Goal: Task Accomplishment & Management: Manage account settings

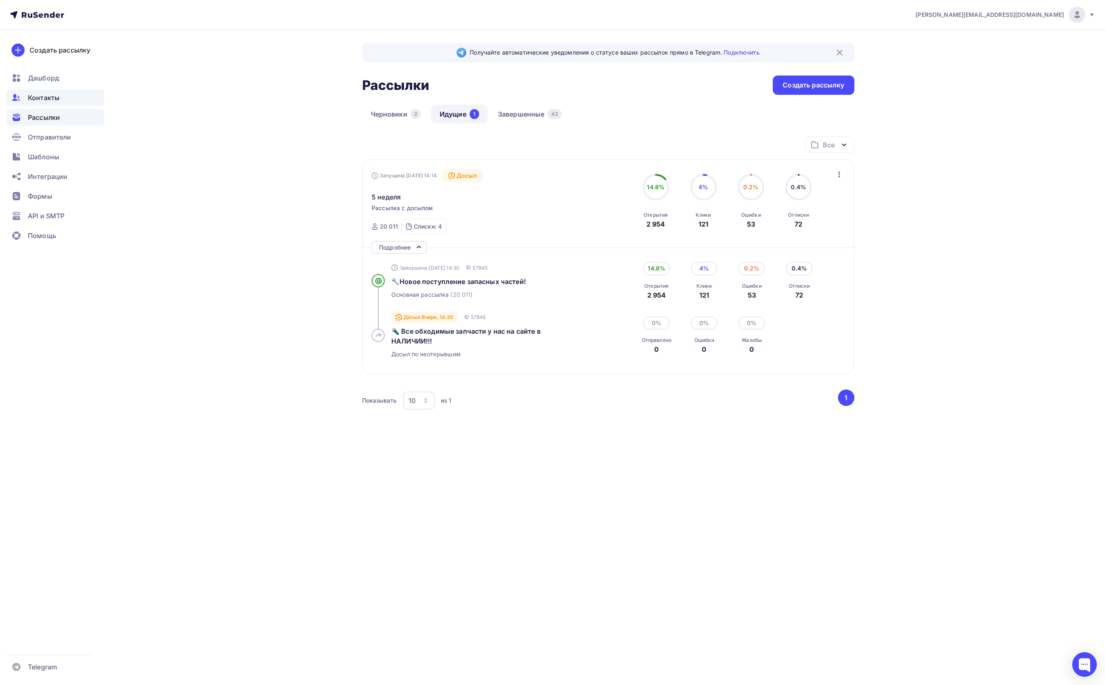
click at [43, 97] on span "Контакты" at bounding box center [44, 98] width 32 height 10
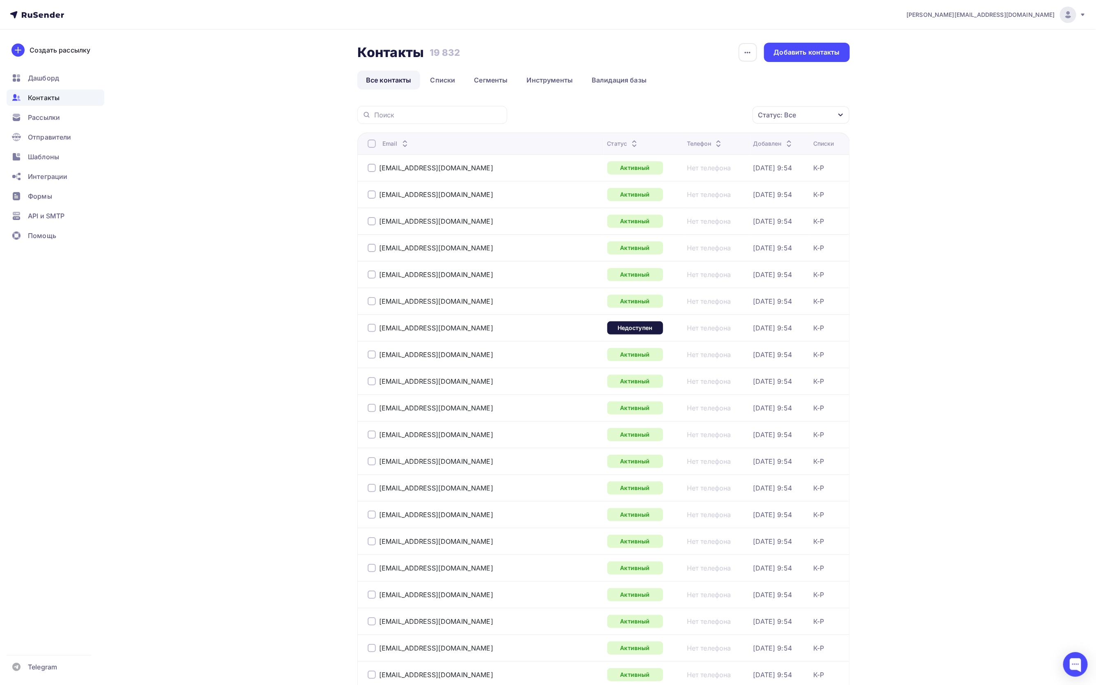
click at [819, 114] on div "Статус: Все" at bounding box center [801, 114] width 97 height 17
click at [712, 196] on div at bounding box center [713, 196] width 8 height 8
click at [713, 212] on div at bounding box center [713, 212] width 8 height 8
click at [712, 212] on div "Новый Активный Не существует Переполнен Недоступен Отписан Отписан вручную [GEO…" at bounding box center [775, 161] width 133 height 125
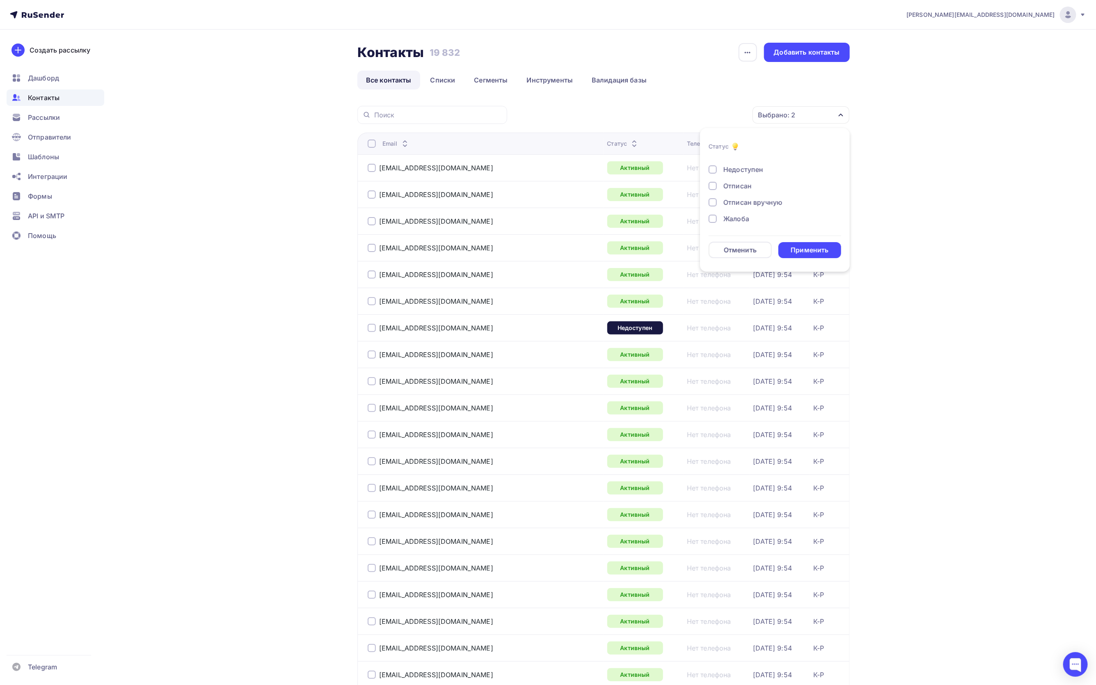
click at [713, 220] on div at bounding box center [713, 219] width 8 height 8
click at [714, 205] on div at bounding box center [713, 202] width 8 height 8
click at [714, 186] on div at bounding box center [713, 186] width 8 height 8
click at [713, 170] on div at bounding box center [713, 169] width 8 height 8
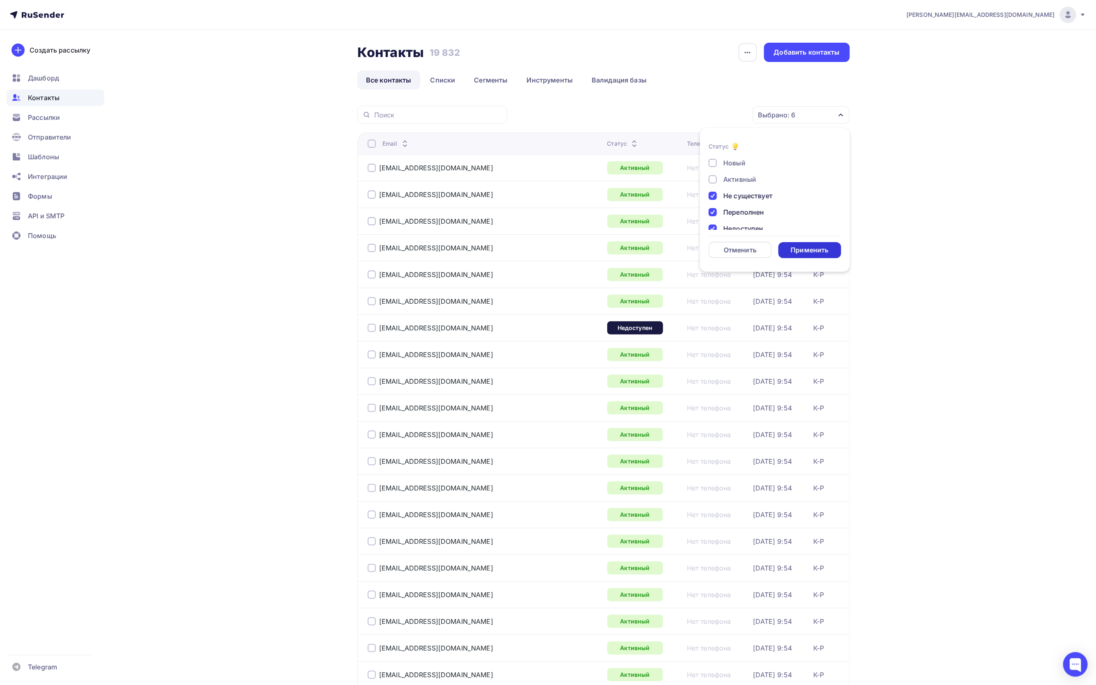
click at [799, 247] on div "Применить" at bounding box center [810, 249] width 38 height 9
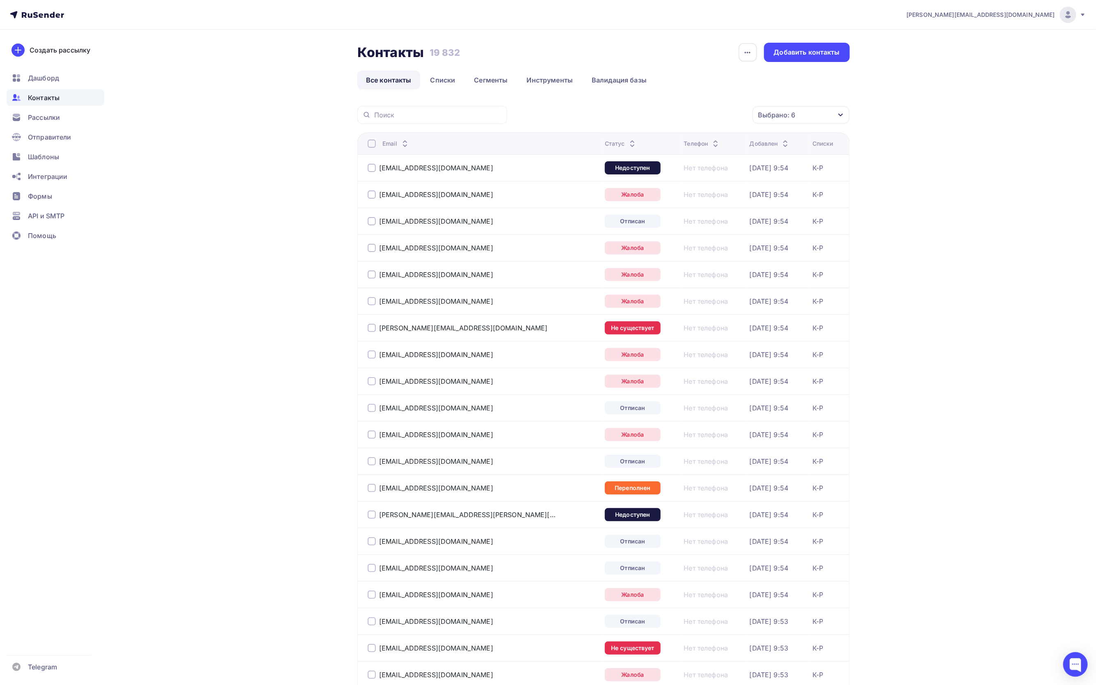
click at [373, 141] on div at bounding box center [372, 144] width 8 height 8
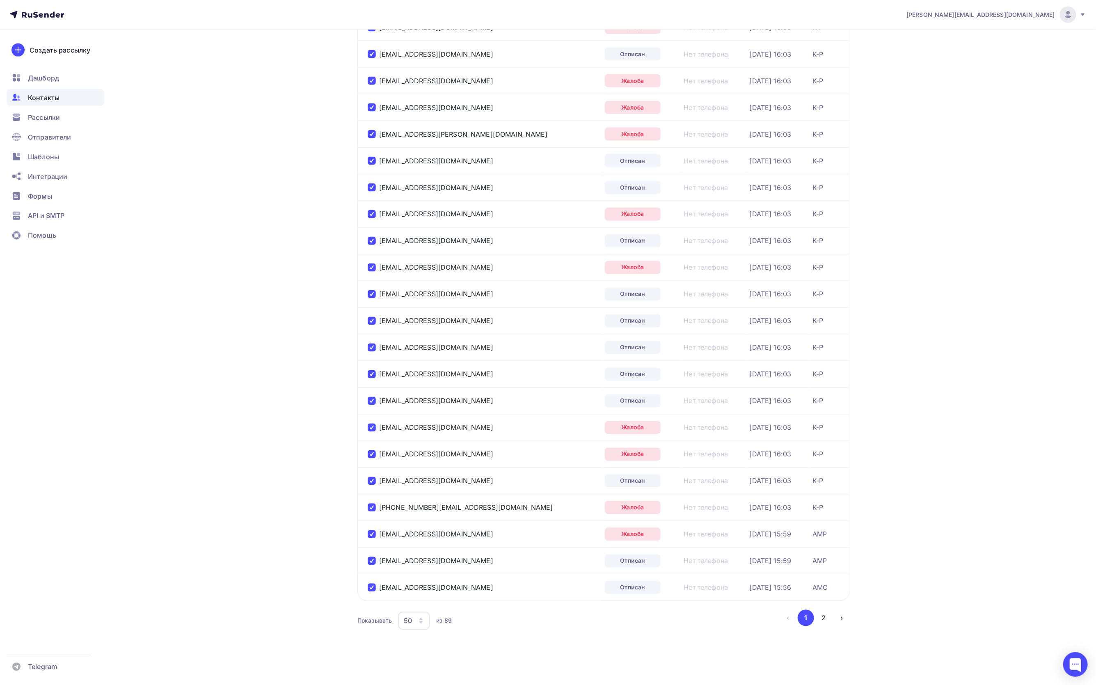
scroll to position [898, 0]
click at [425, 617] on div "50" at bounding box center [414, 621] width 32 height 18
click at [422, 602] on div "100" at bounding box center [447, 607] width 79 height 10
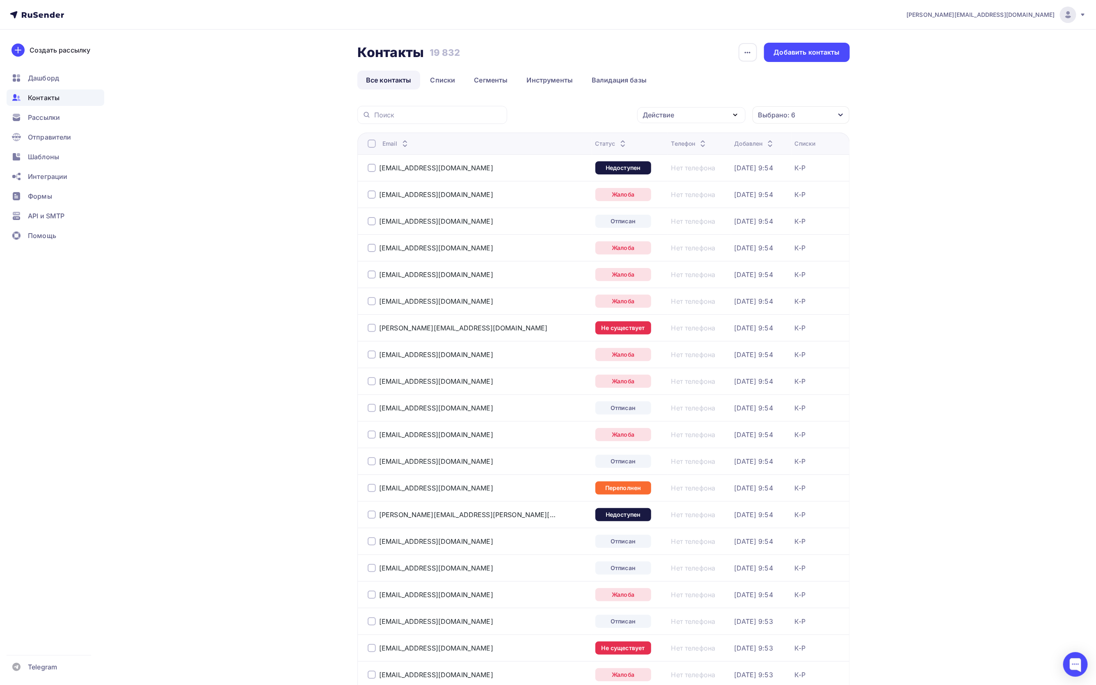
click at [375, 143] on div at bounding box center [372, 144] width 8 height 8
click at [372, 145] on div at bounding box center [372, 144] width 8 height 8
click at [711, 116] on div "Действие" at bounding box center [691, 115] width 108 height 16
click at [699, 170] on div "Удалить" at bounding box center [691, 172] width 89 height 10
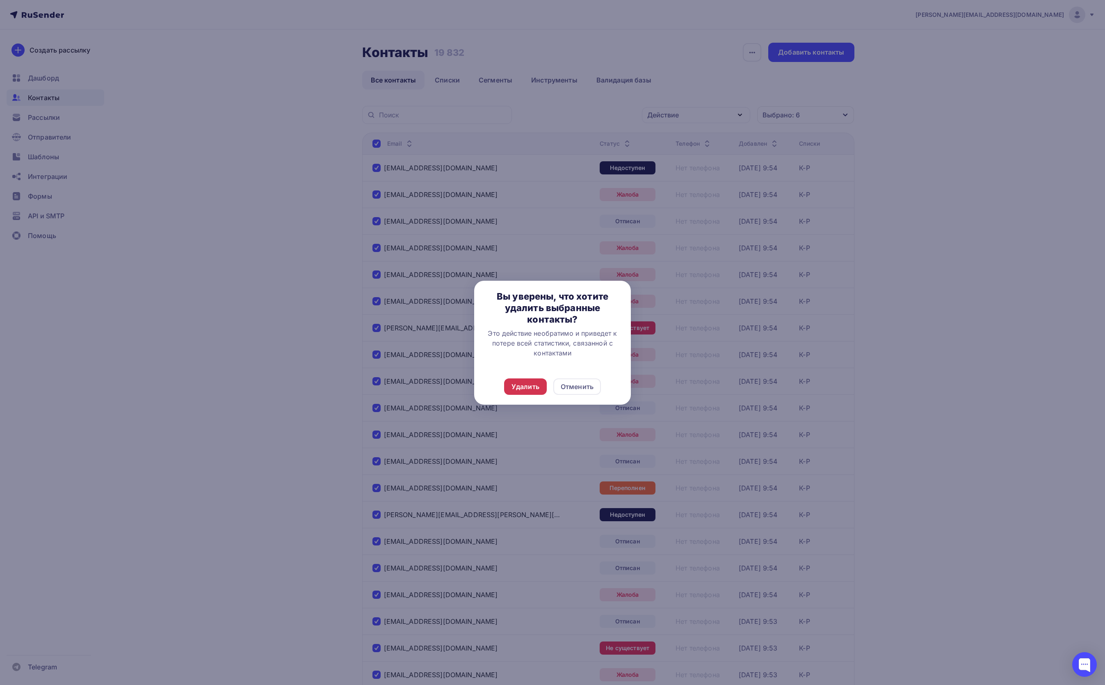
click at [514, 388] on div "Удалить" at bounding box center [526, 387] width 28 height 10
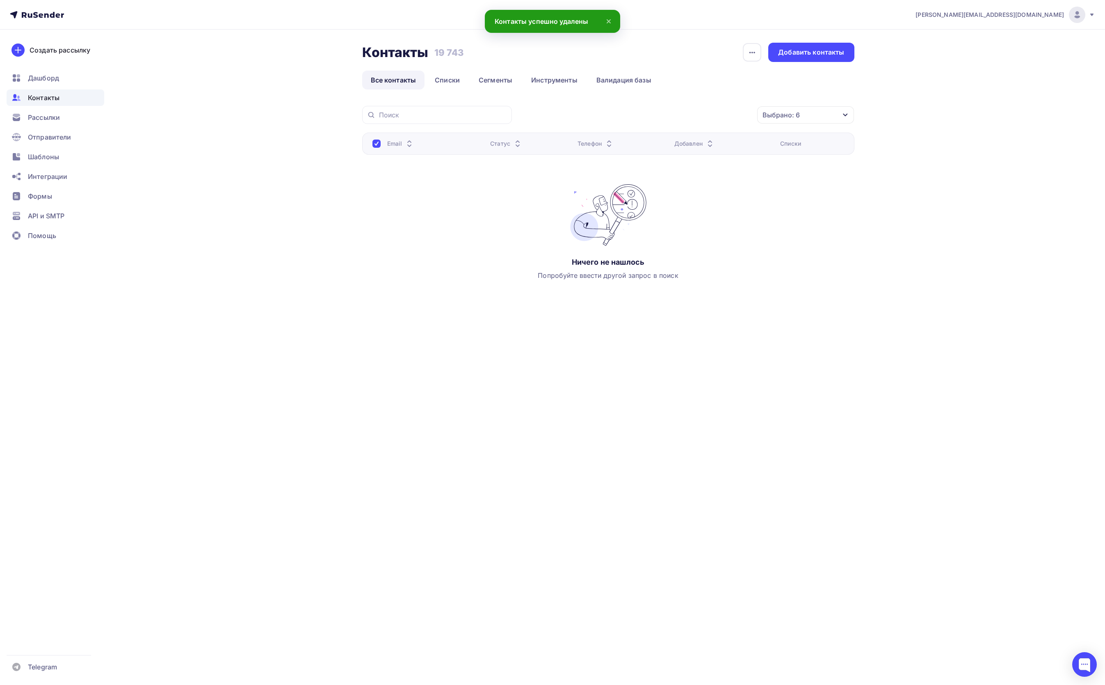
click at [432, 268] on div "Email Статус Телефон Добавлен Списки Ничего не нашлось Попробуйте ввести другой…" at bounding box center [608, 215] width 492 height 164
click at [377, 143] on div at bounding box center [377, 144] width 8 height 8
click at [56, 95] on span "Контакты" at bounding box center [44, 98] width 32 height 10
click at [46, 119] on span "Рассылки" at bounding box center [44, 117] width 32 height 10
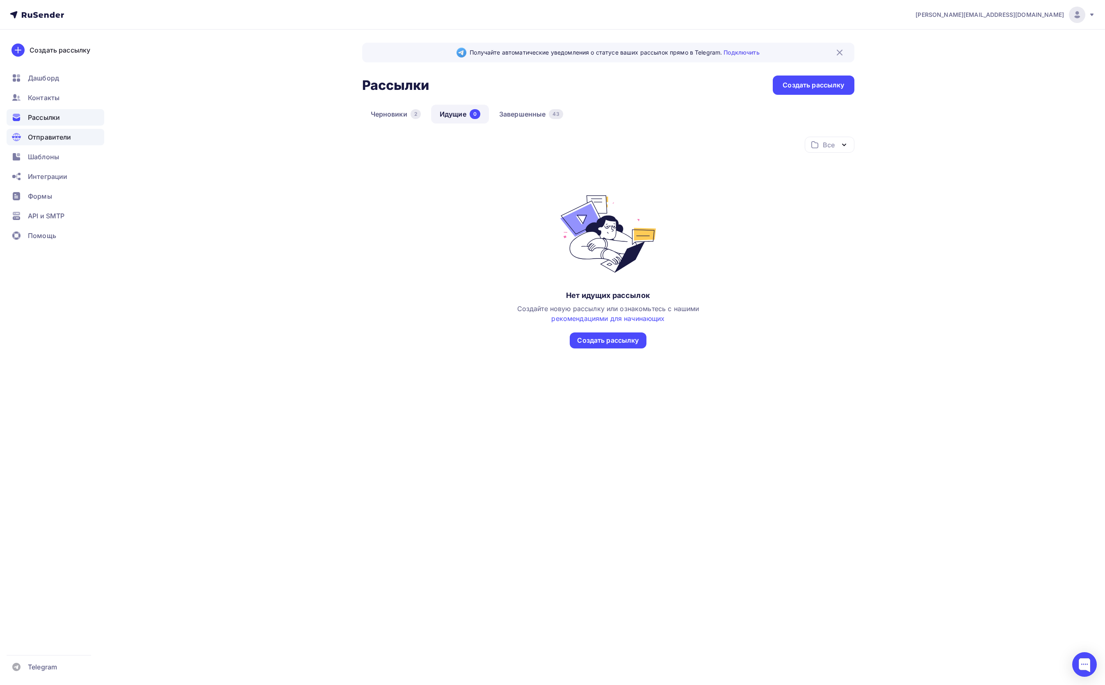
click at [46, 135] on span "Отправители" at bounding box center [49, 137] width 43 height 10
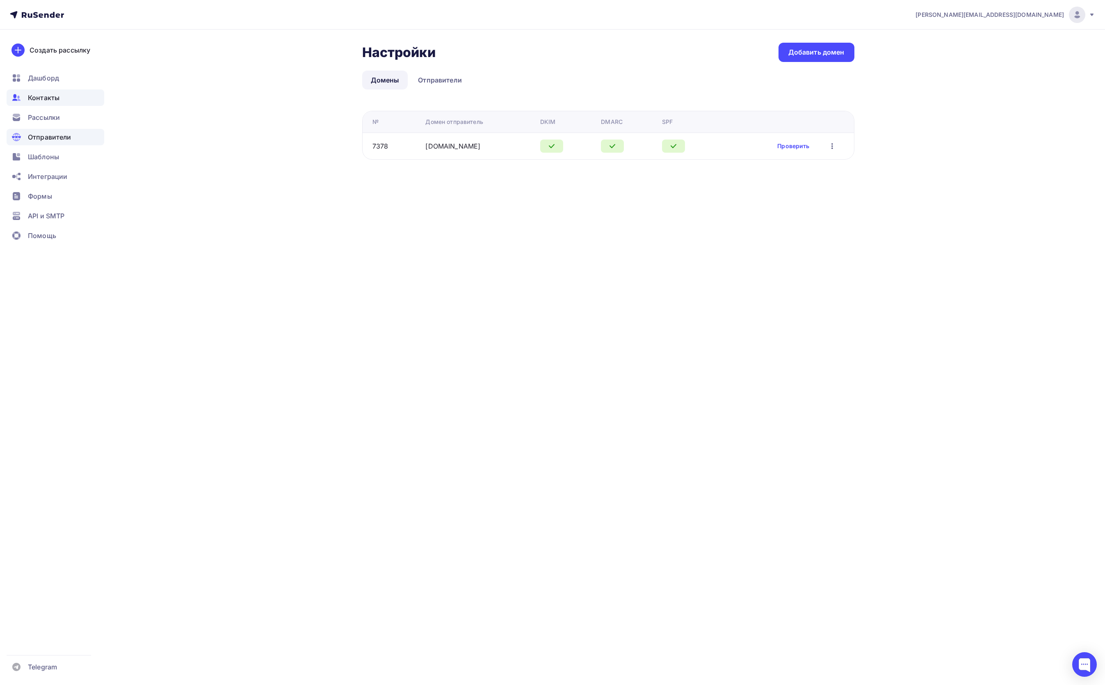
click at [41, 96] on span "Контакты" at bounding box center [44, 98] width 32 height 10
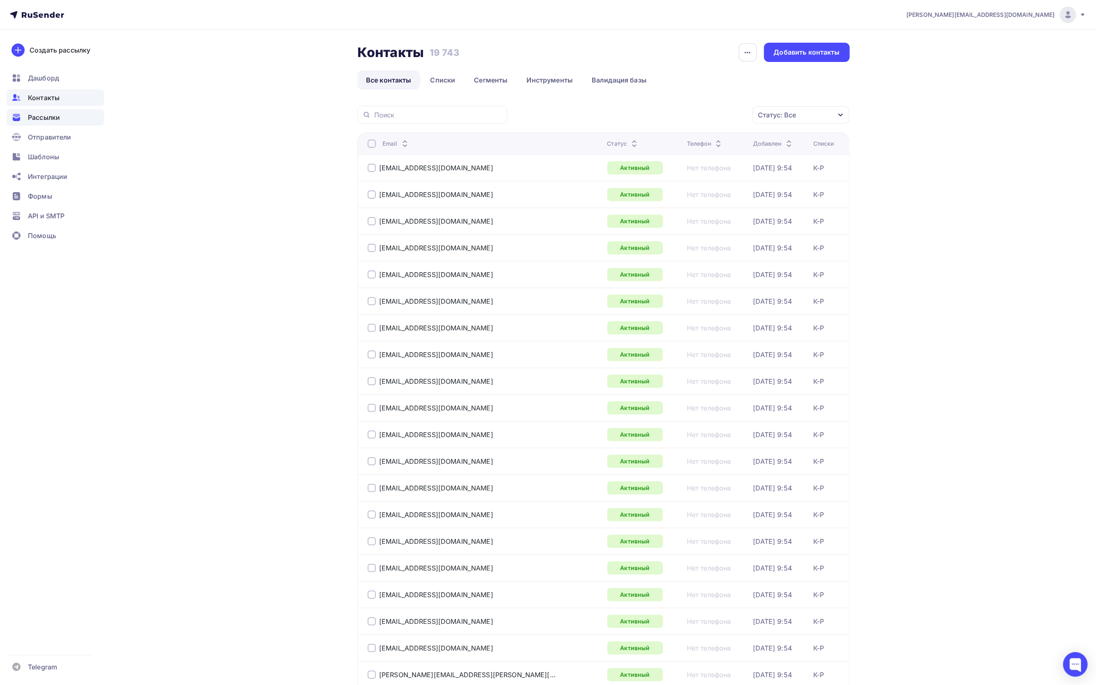
click at [42, 120] on span "Рассылки" at bounding box center [44, 117] width 32 height 10
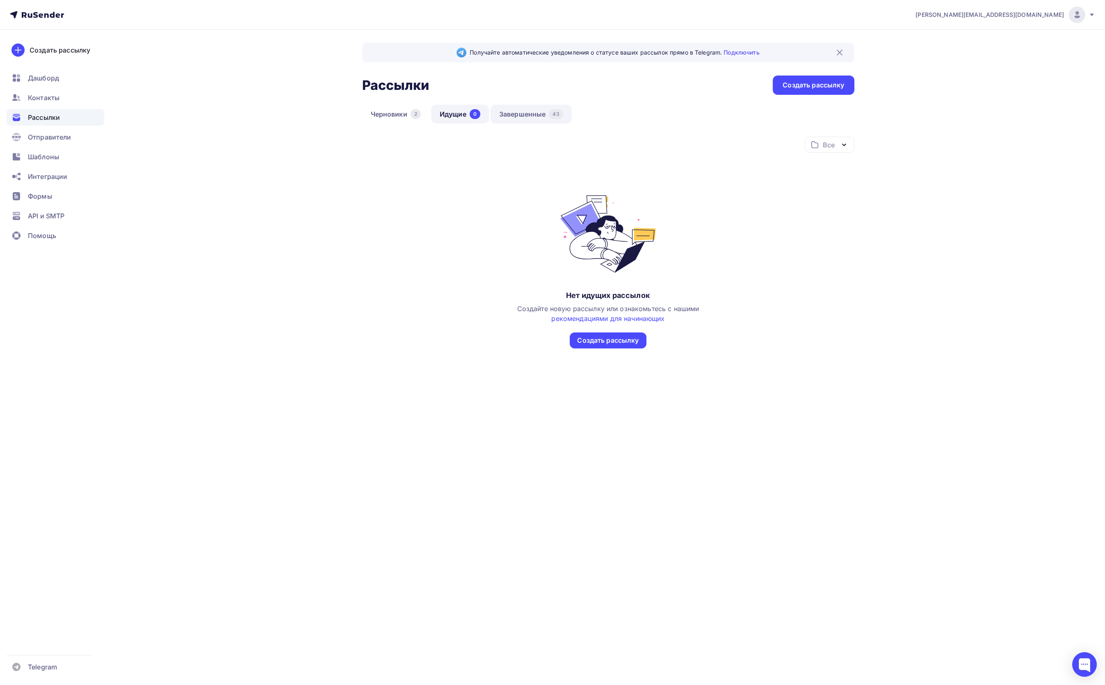
click at [527, 112] on link "Завершенные 43" at bounding box center [531, 114] width 81 height 19
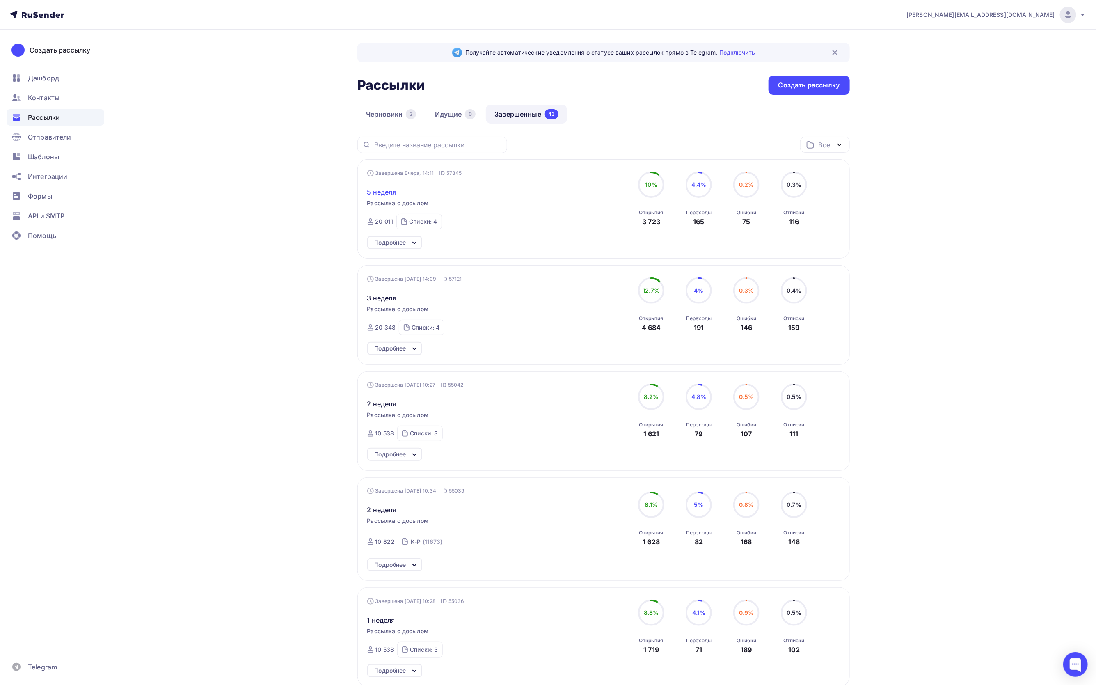
click at [383, 191] on span "5 неделя" at bounding box center [381, 192] width 29 height 10
